Goal: Transaction & Acquisition: Purchase product/service

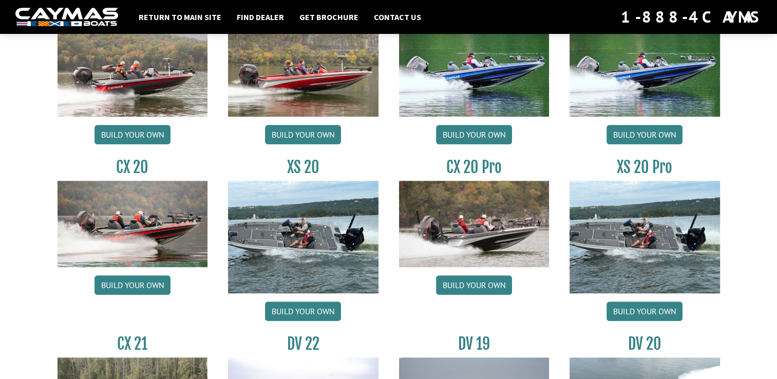
scroll to position [937, 0]
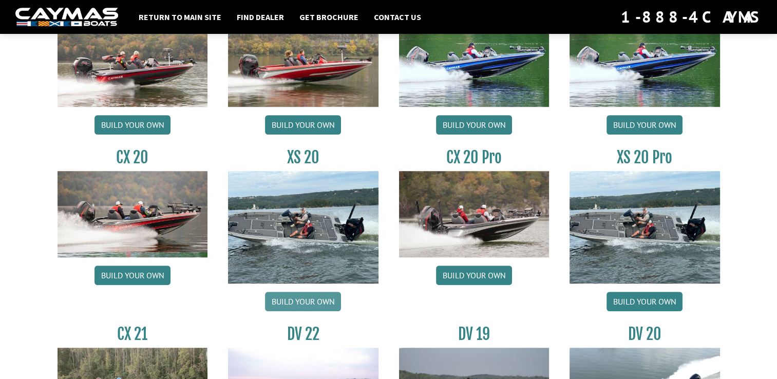
click at [291, 299] on link "Build your own" at bounding box center [303, 302] width 76 height 20
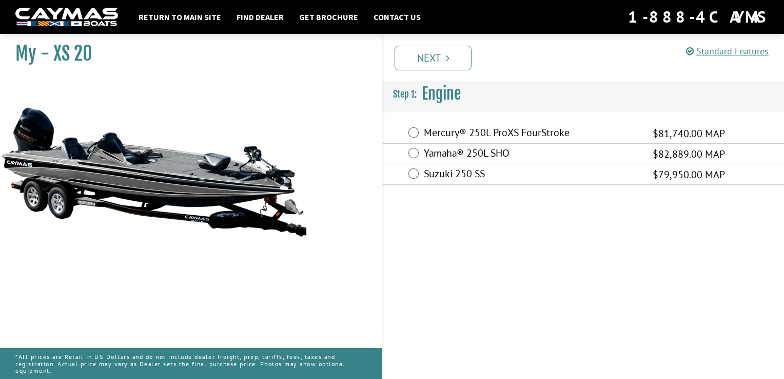
click at [780, 373] on div "Standard Features Standard Features CAYMAS XS 20 SPECIFICATIONS Length – 20’ 4”…" at bounding box center [593, 204] width 402 height 350
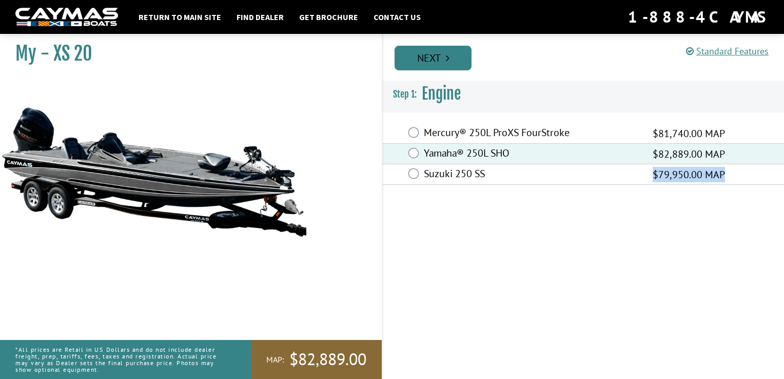
click at [420, 63] on link "Next" at bounding box center [433, 58] width 77 height 25
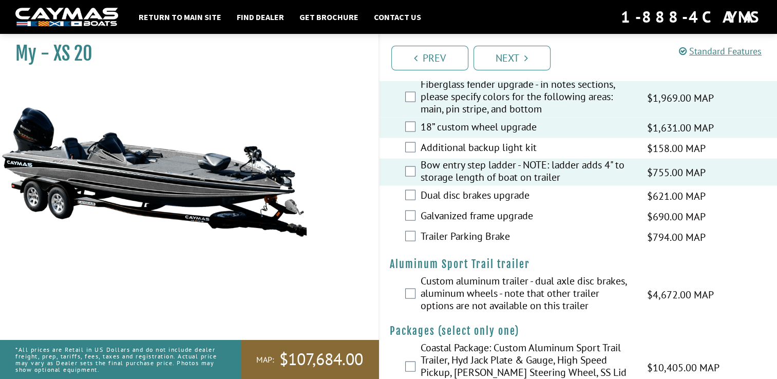
scroll to position [2068, 0]
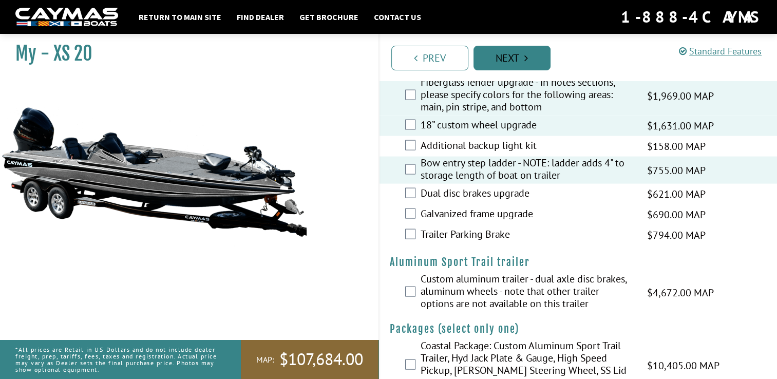
click at [524, 59] on link "Next" at bounding box center [511, 58] width 77 height 25
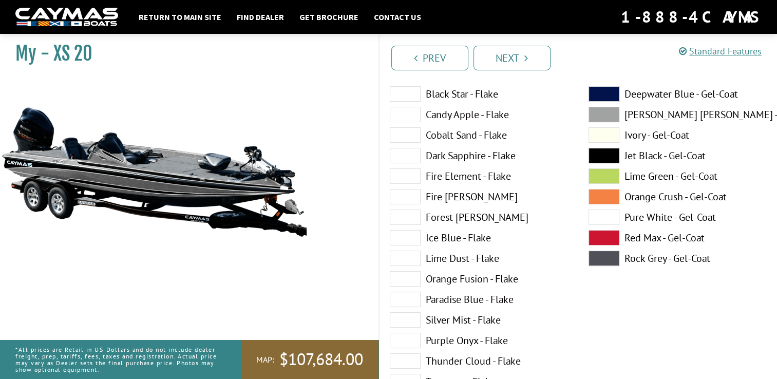
scroll to position [82, 0]
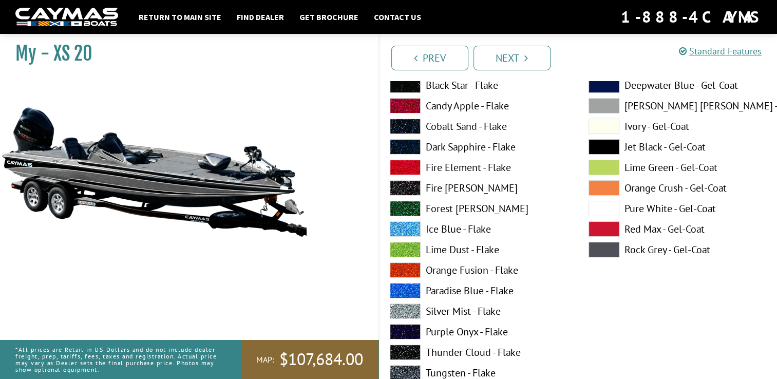
click at [399, 313] on span at bounding box center [405, 310] width 31 height 15
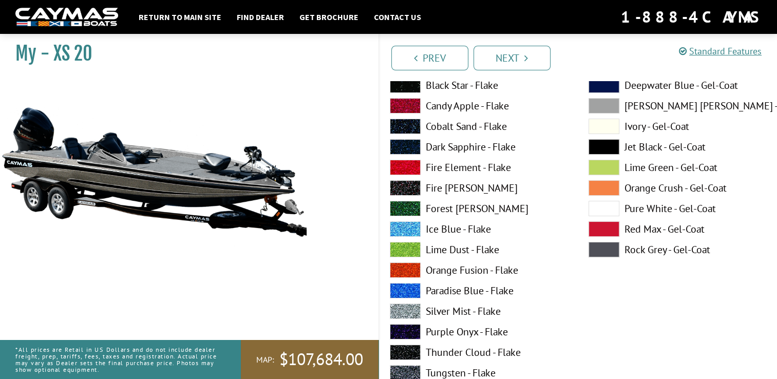
click at [593, 89] on span at bounding box center [603, 85] width 31 height 15
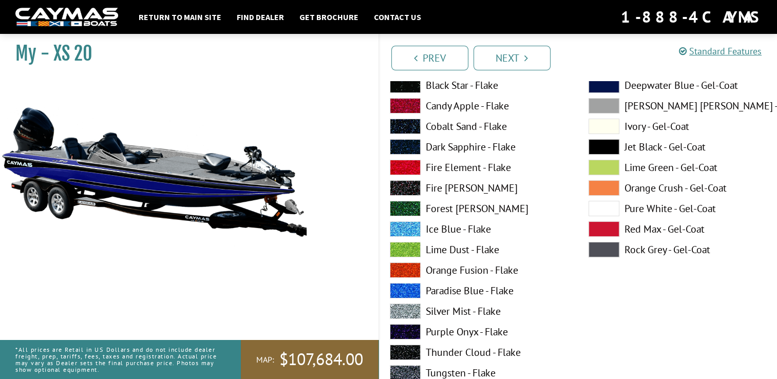
click at [593, 107] on span at bounding box center [603, 105] width 31 height 15
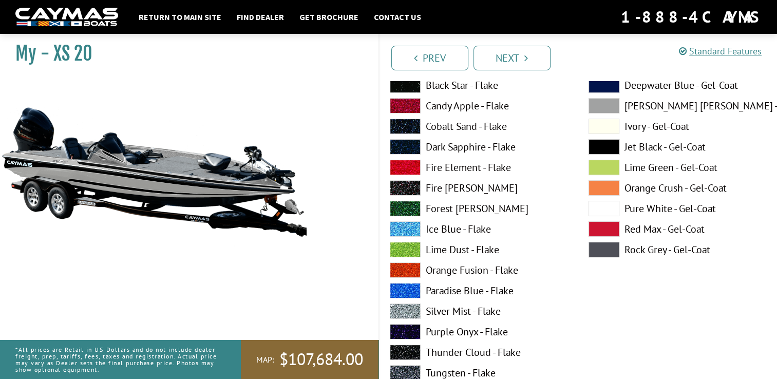
click at [441, 311] on label "Silver Mist - Flake" at bounding box center [479, 310] width 178 height 15
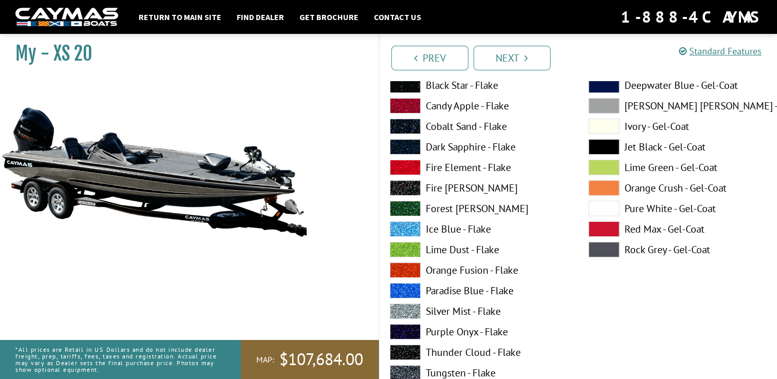
click at [413, 235] on span at bounding box center [405, 228] width 31 height 15
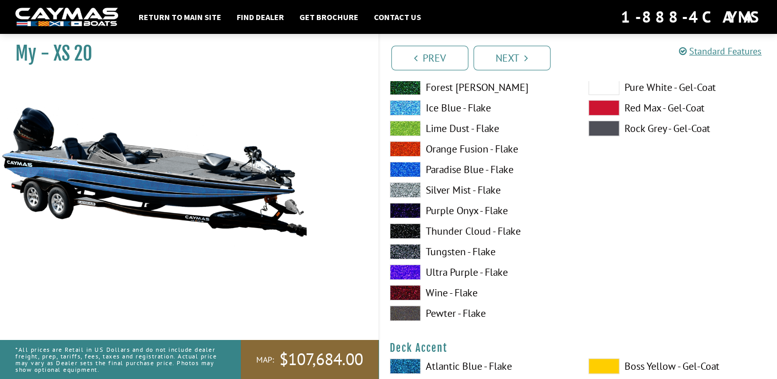
scroll to position [205, 0]
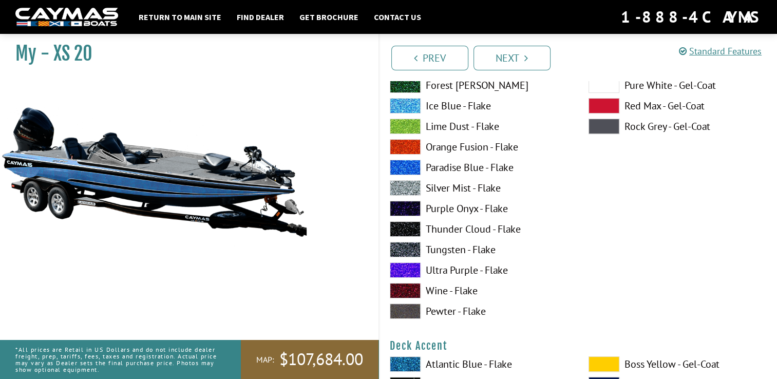
click at [453, 187] on label "Silver Mist - Flake" at bounding box center [479, 187] width 178 height 15
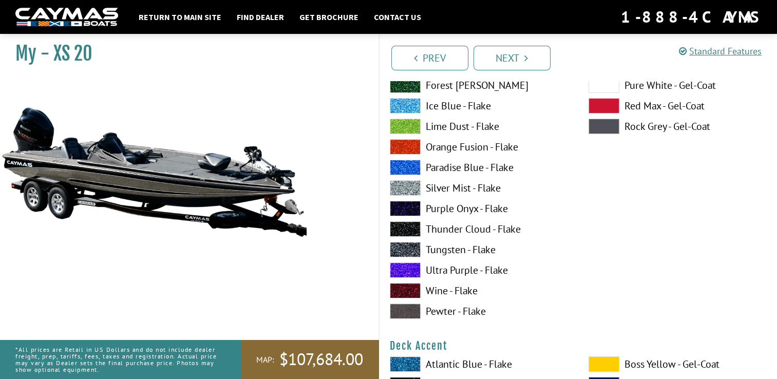
click at [404, 367] on span at bounding box center [405, 363] width 31 height 15
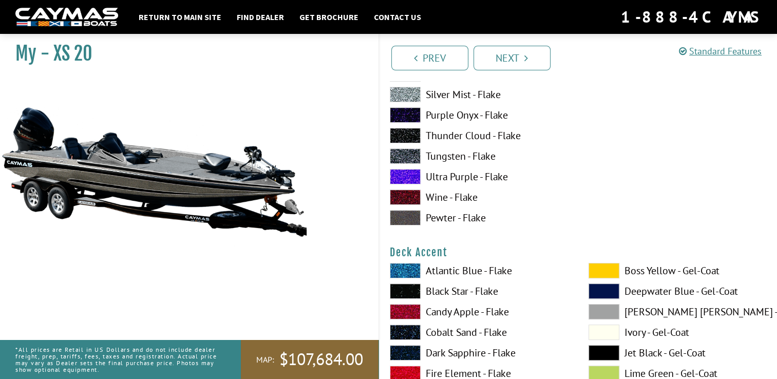
scroll to position [308, 0]
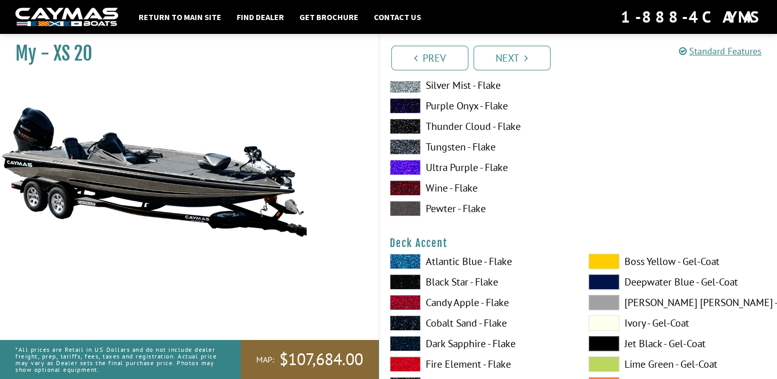
click at [602, 283] on span at bounding box center [603, 281] width 31 height 15
click at [602, 301] on span at bounding box center [603, 302] width 31 height 15
click at [602, 286] on span at bounding box center [603, 281] width 31 height 15
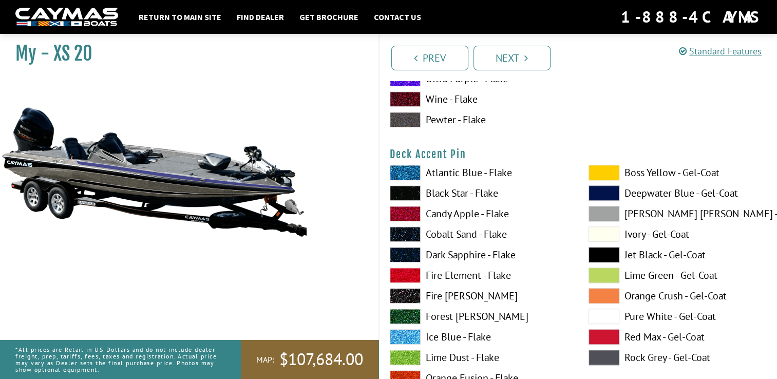
scroll to position [821, 0]
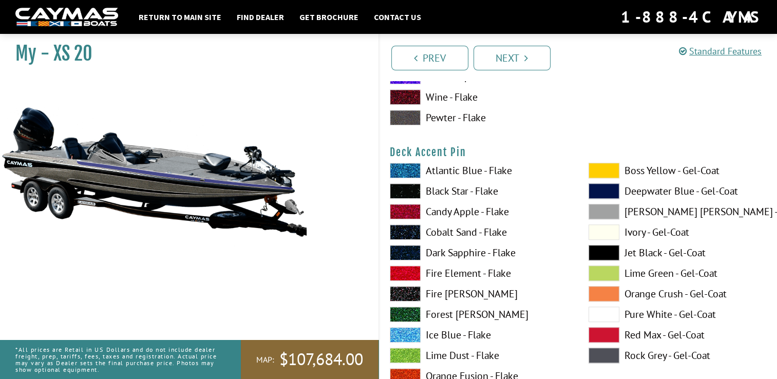
click at [409, 270] on span at bounding box center [405, 272] width 31 height 15
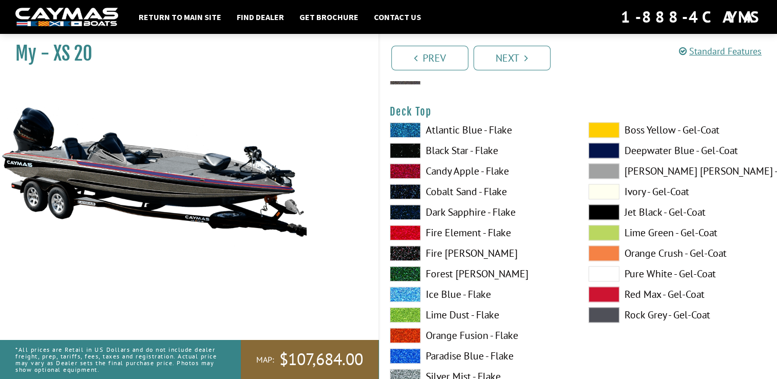
scroll to position [1293, 0]
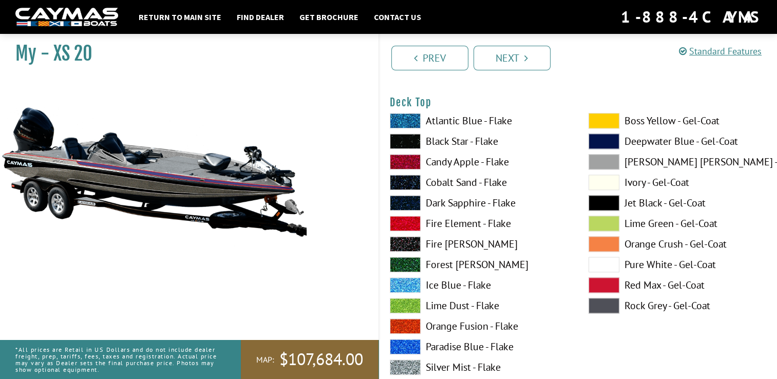
click at [410, 118] on span at bounding box center [405, 120] width 31 height 15
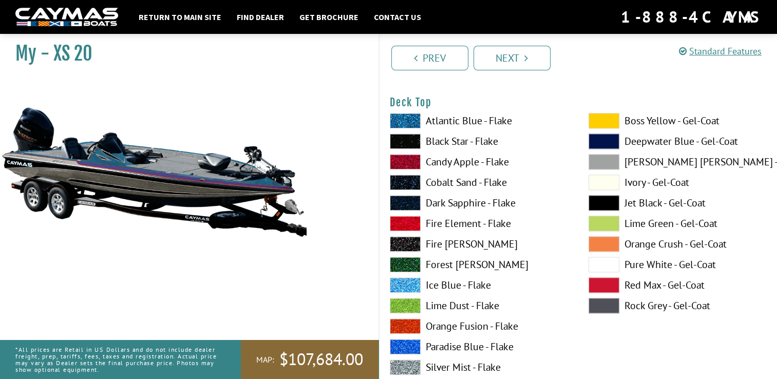
click at [412, 367] on span at bounding box center [405, 366] width 31 height 15
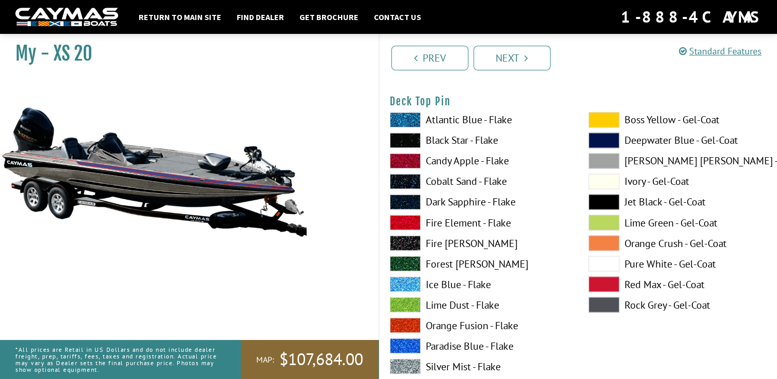
scroll to position [1745, 0]
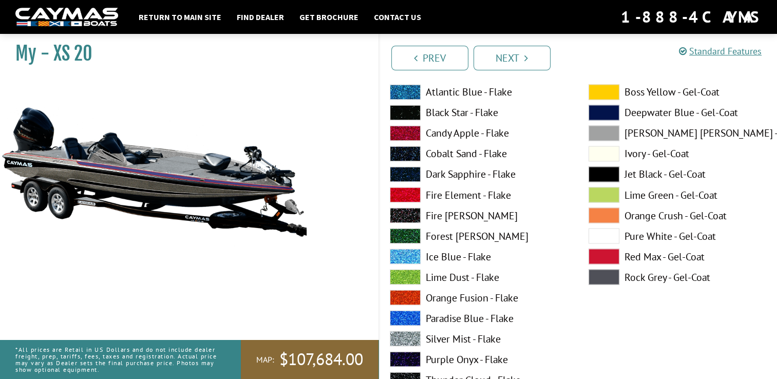
click at [407, 258] on span at bounding box center [405, 255] width 31 height 15
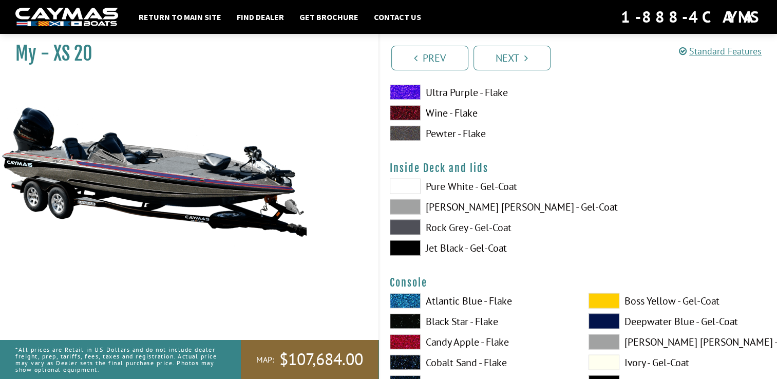
scroll to position [2121, 0]
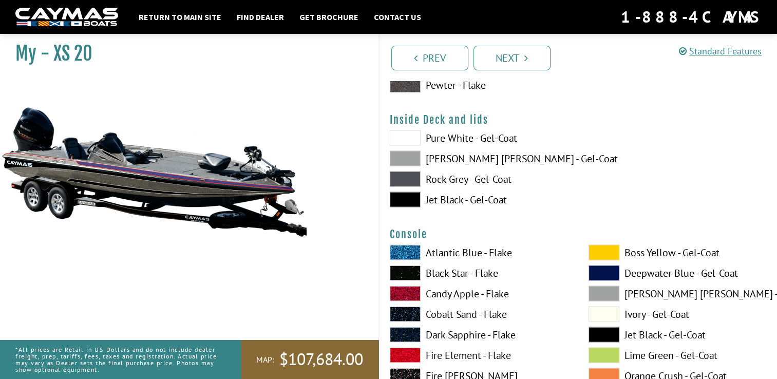
click at [407, 134] on span at bounding box center [405, 137] width 31 height 15
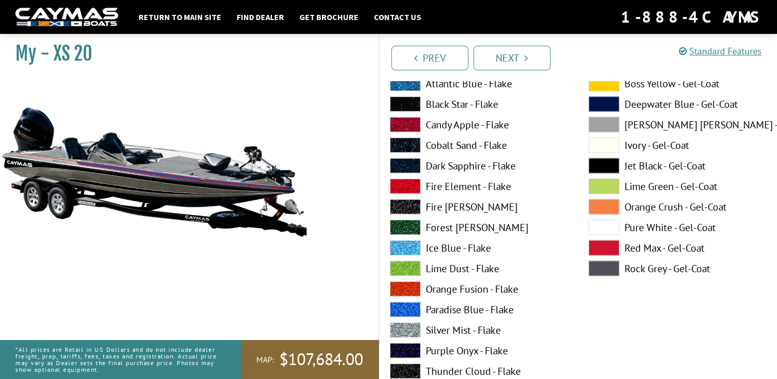
scroll to position [2306, 0]
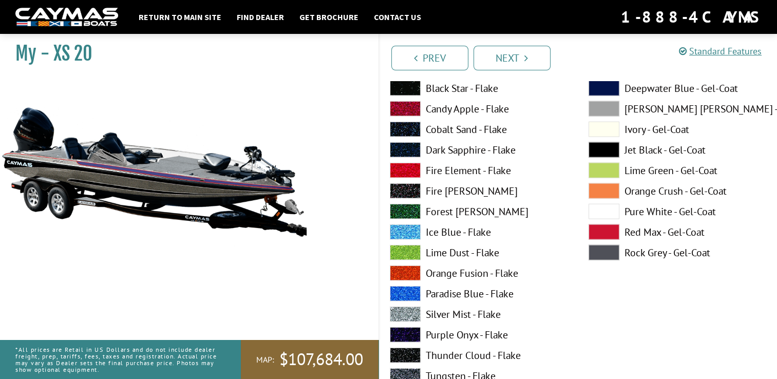
click at [413, 315] on span at bounding box center [405, 313] width 31 height 15
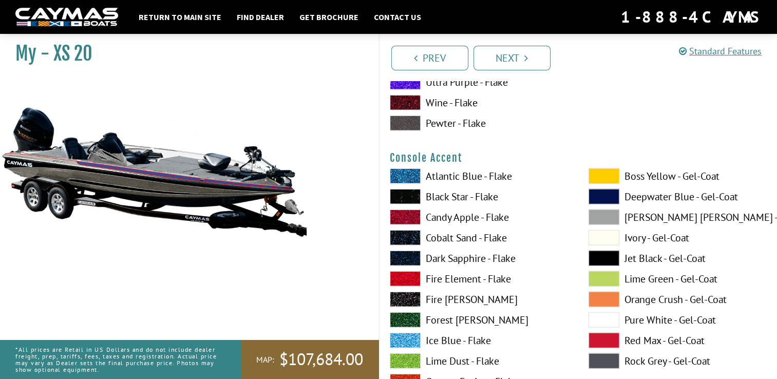
scroll to position [2654, 0]
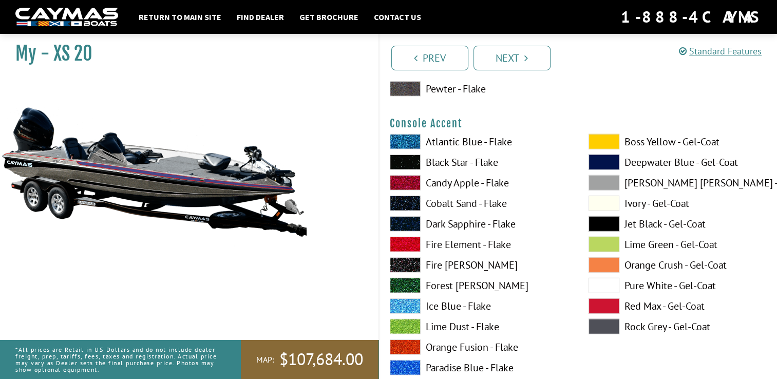
click at [399, 143] on span at bounding box center [405, 141] width 31 height 15
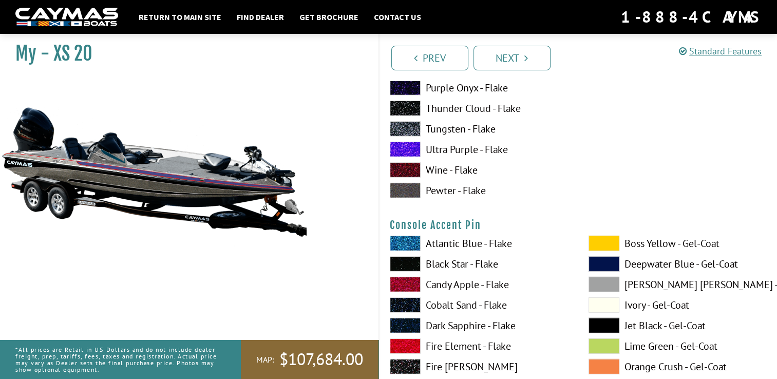
scroll to position [3057, 0]
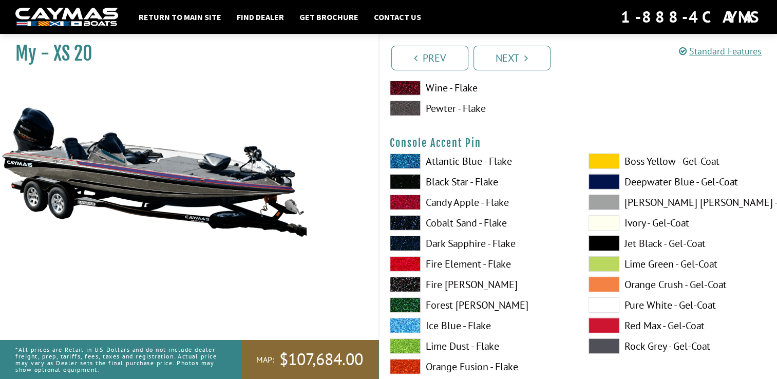
click at [405, 262] on span at bounding box center [405, 263] width 31 height 15
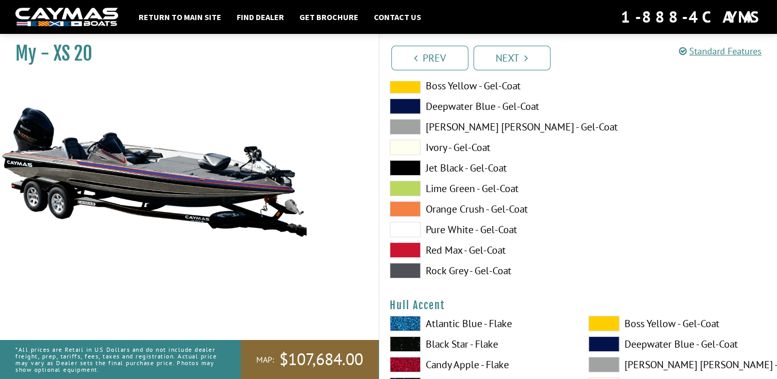
scroll to position [3564, 0]
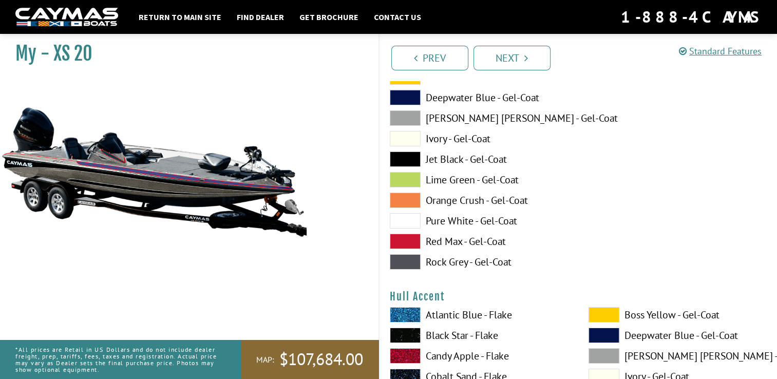
click at [394, 262] on span at bounding box center [405, 261] width 31 height 15
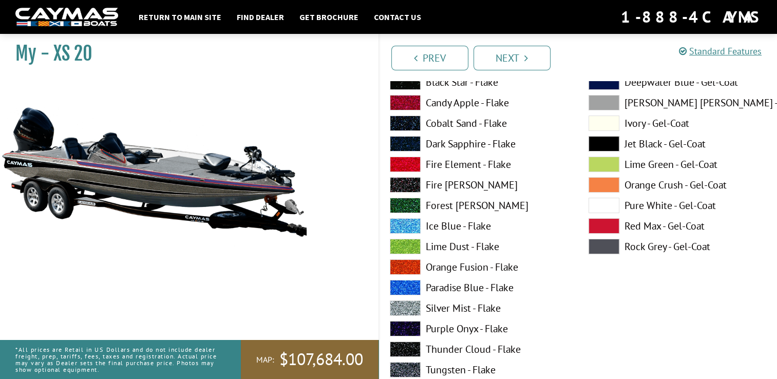
scroll to position [3858, 0]
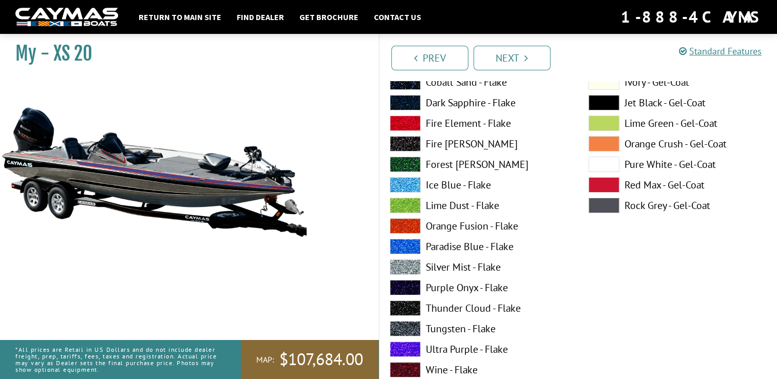
click at [455, 244] on label "Paradise Blue - Flake" at bounding box center [479, 246] width 178 height 15
click at [405, 247] on span at bounding box center [405, 246] width 31 height 15
click at [413, 266] on span at bounding box center [405, 266] width 31 height 15
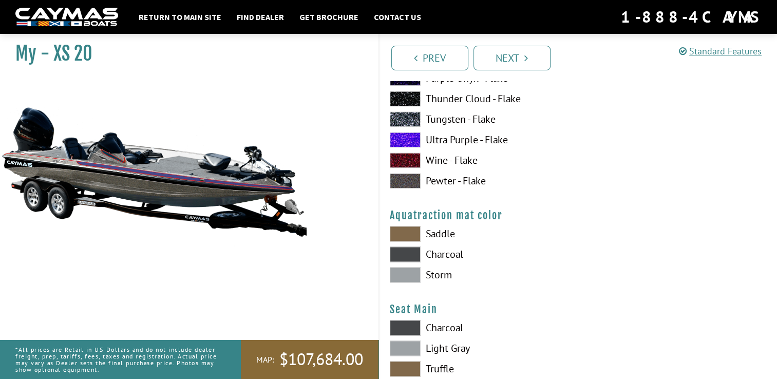
scroll to position [5424, 0]
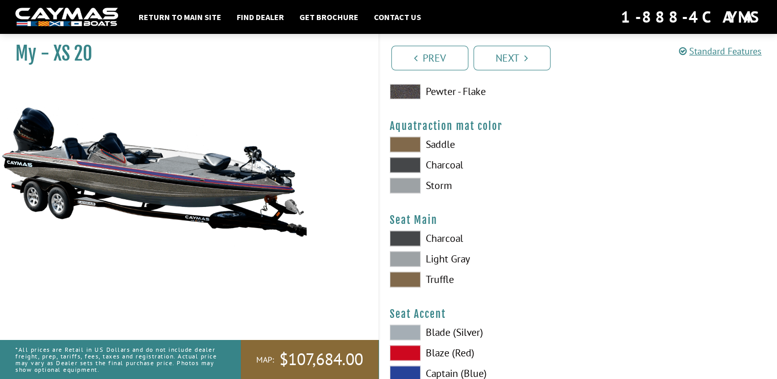
click at [407, 179] on span at bounding box center [405, 185] width 31 height 15
click at [413, 260] on span at bounding box center [405, 258] width 31 height 15
click at [407, 234] on span at bounding box center [405, 237] width 31 height 15
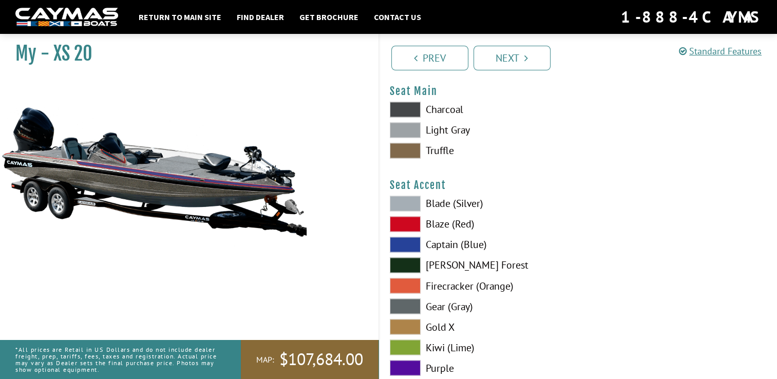
scroll to position [5588, 0]
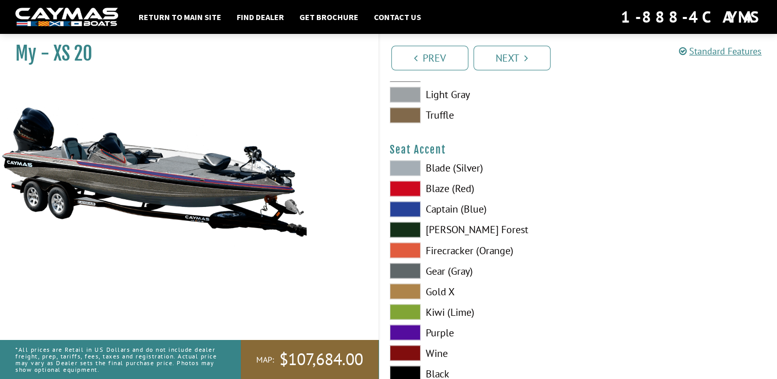
click at [407, 209] on span at bounding box center [405, 208] width 31 height 15
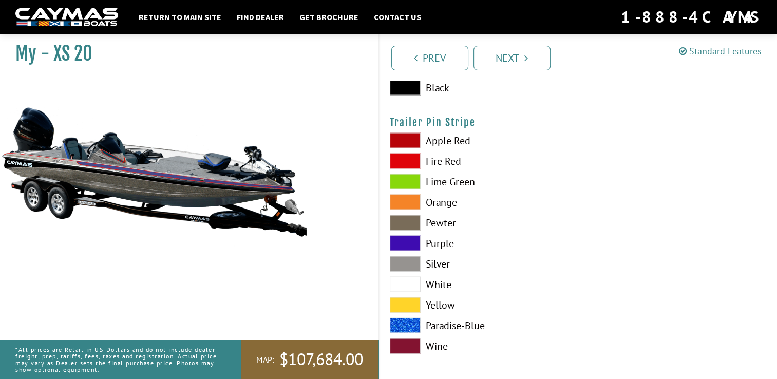
scroll to position [5877, 0]
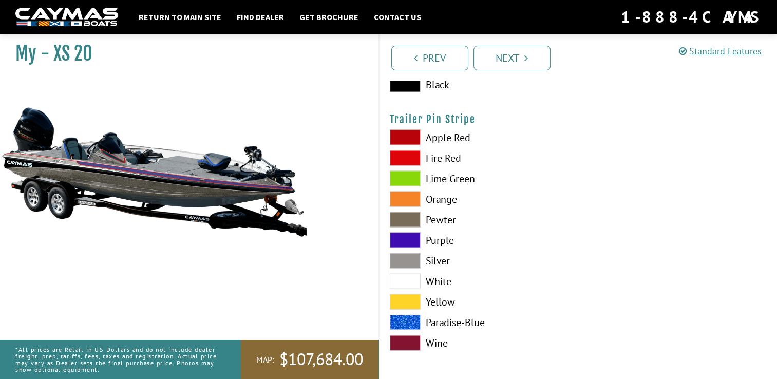
click at [396, 317] on span at bounding box center [405, 322] width 31 height 15
